Goal: Task Accomplishment & Management: Manage account settings

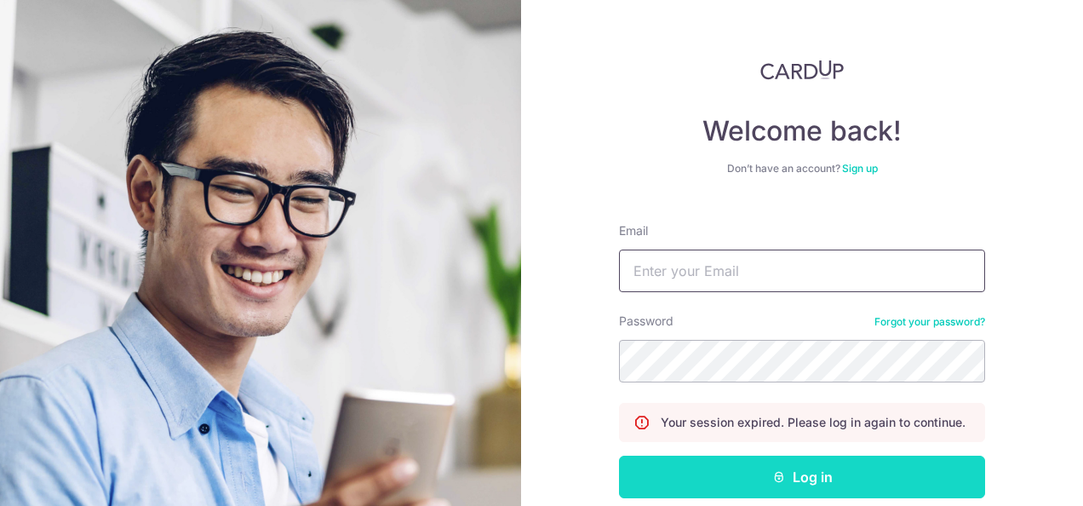
type input "[EMAIL_ADDRESS][DOMAIN_NAME]"
click at [802, 477] on button "Log in" at bounding box center [802, 477] width 366 height 43
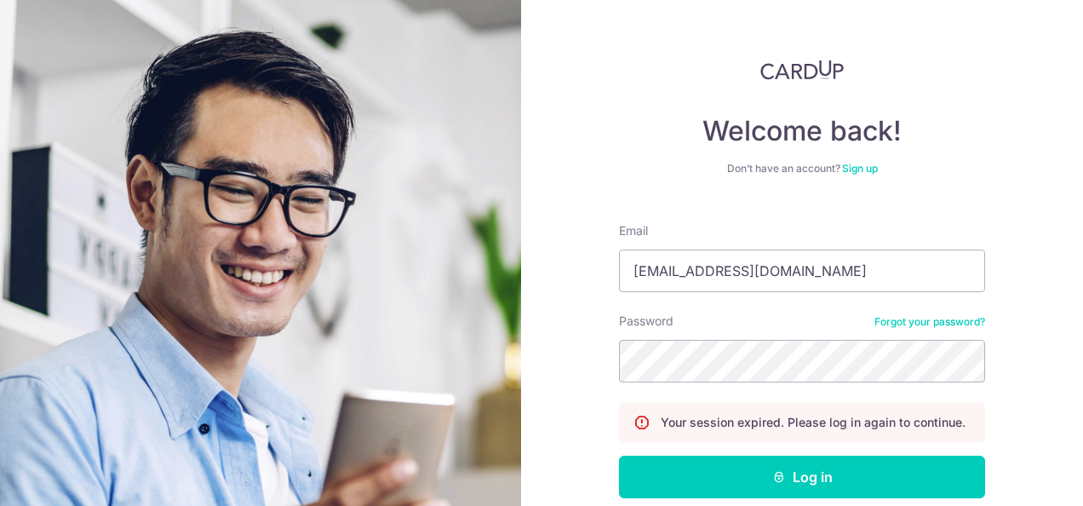
click at [652, 86] on div "Welcome back! Don’t have an account? Sign up Email [EMAIL_ADDRESS][DOMAIN_NAME]…" at bounding box center [802, 317] width 366 height 514
